Goal: Transaction & Acquisition: Purchase product/service

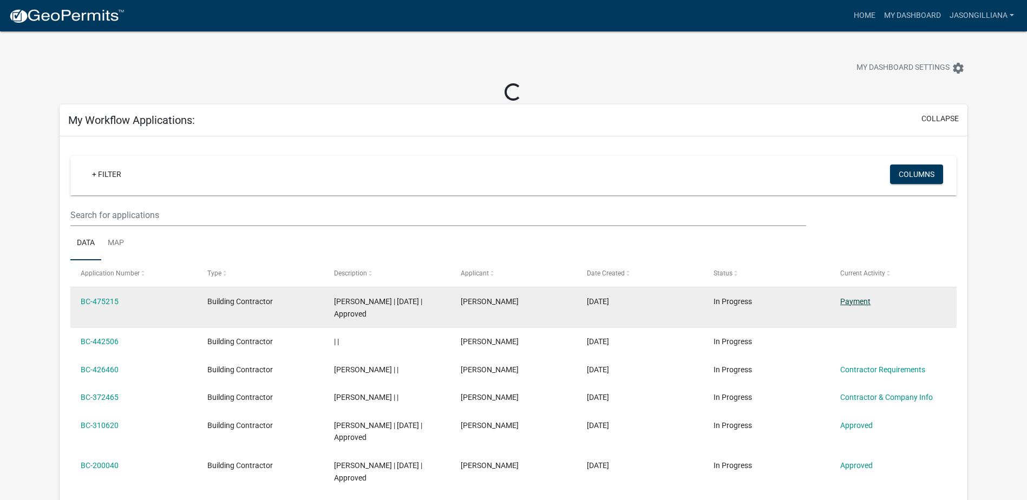
click at [849, 300] on link "Payment" at bounding box center [856, 301] width 30 height 9
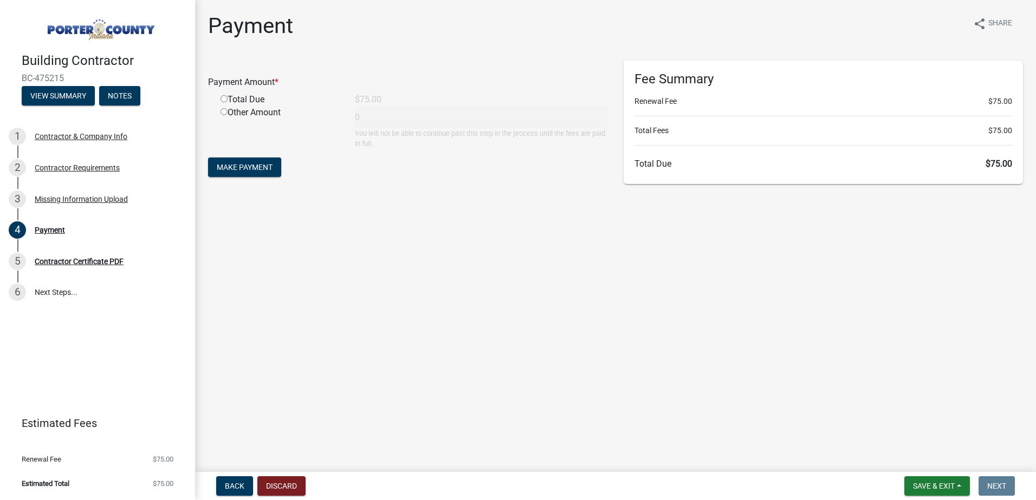
click at [224, 99] on input "radio" at bounding box center [223, 98] width 7 height 7
radio input "true"
type input "75"
click at [235, 164] on span "Make Payment" at bounding box center [245, 167] width 56 height 9
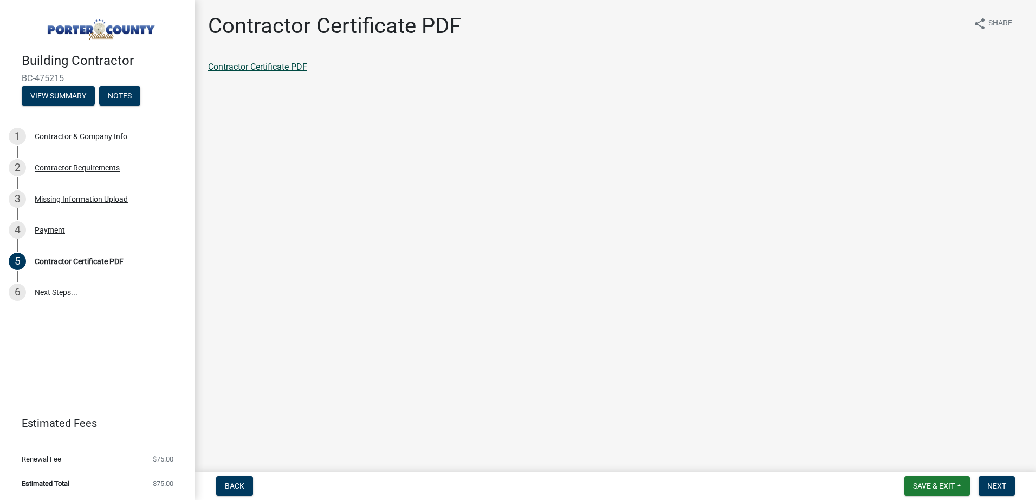
click at [283, 68] on link "Contractor Certificate PDF" at bounding box center [257, 67] width 99 height 10
click at [990, 480] on button "Next" at bounding box center [996, 486] width 36 height 19
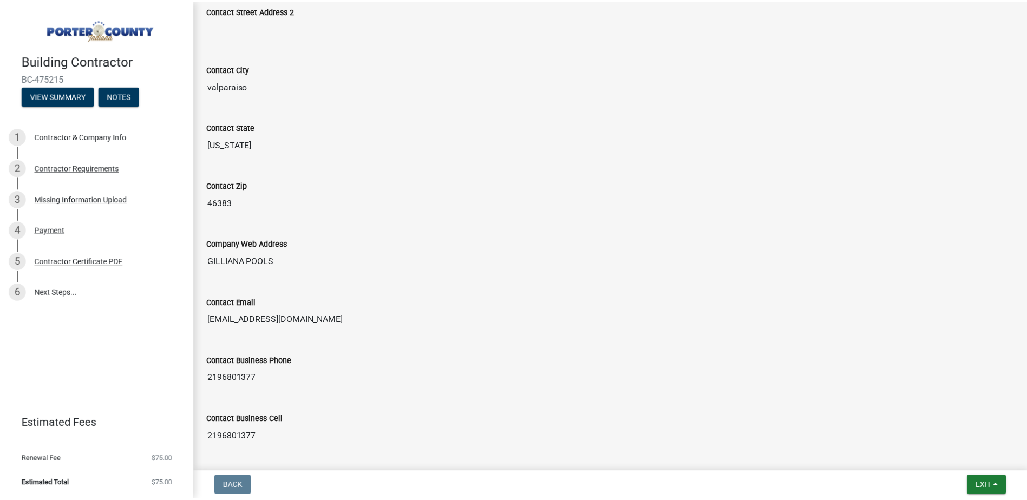
scroll to position [536, 0]
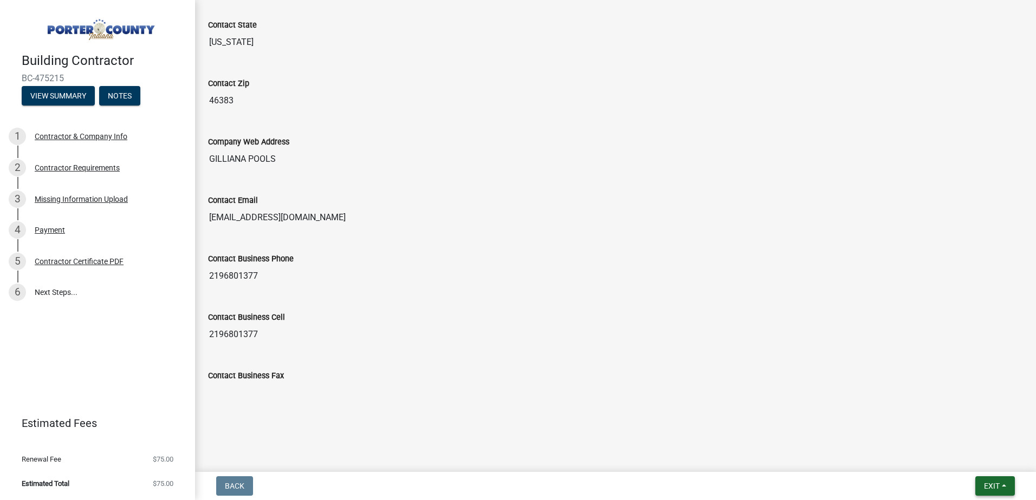
click at [984, 485] on span "Exit" at bounding box center [992, 486] width 16 height 9
click at [967, 463] on button "Save & Exit" at bounding box center [971, 458] width 87 height 26
